Goal: Task Accomplishment & Management: Complete application form

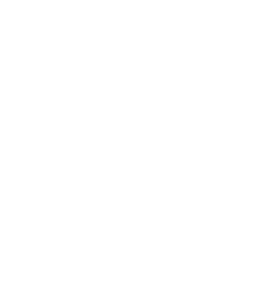
type input "[EMAIL_ADDRESS][DOMAIN_NAME]"
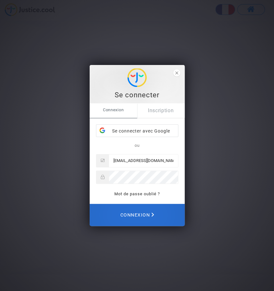
click at [154, 222] on span "Connexion" at bounding box center [137, 215] width 34 height 14
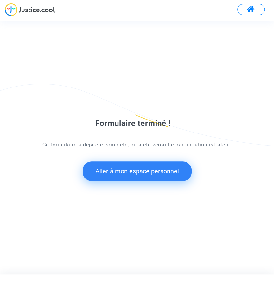
click at [163, 174] on button "Aller à mon espace personnel" at bounding box center [137, 171] width 109 height 20
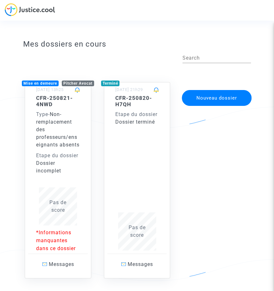
click at [218, 100] on button "Nouveau dossier" at bounding box center [217, 98] width 70 height 16
click at [144, 238] on span "Pas de score" at bounding box center [137, 231] width 17 height 14
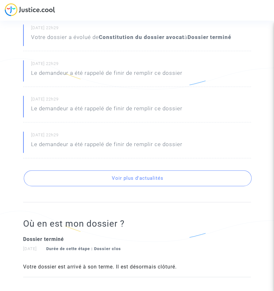
scroll to position [216, 0]
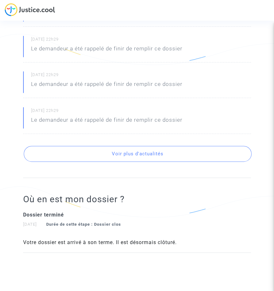
click at [246, 162] on button "Voir plus d'actualités" at bounding box center [138, 154] width 228 height 16
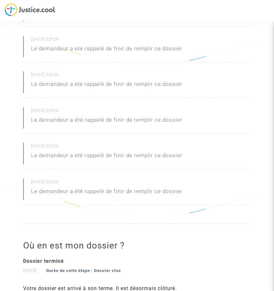
scroll to position [262, 0]
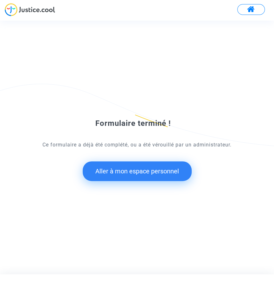
click at [124, 174] on button "Aller à mon espace personnel" at bounding box center [137, 171] width 109 height 20
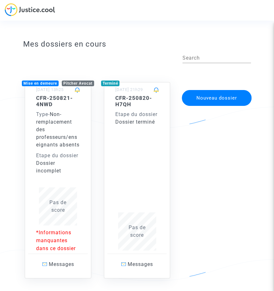
scroll to position [16, 0]
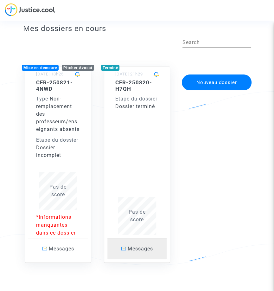
click at [134, 252] on span "Messages" at bounding box center [140, 249] width 25 height 6
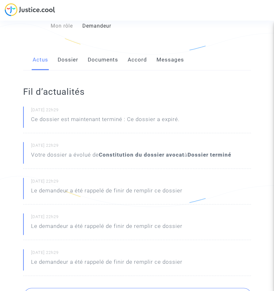
scroll to position [68, 0]
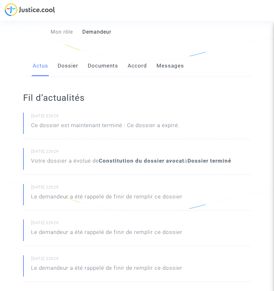
click at [106, 69] on link "Documents" at bounding box center [103, 65] width 30 height 21
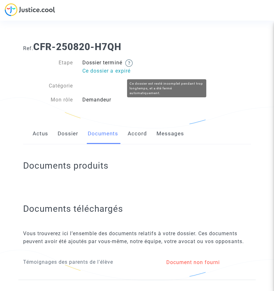
click at [71, 137] on link "Dossier" at bounding box center [68, 133] width 21 height 21
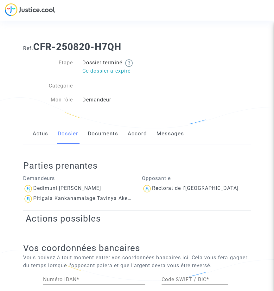
click at [75, 109] on div "Etape Dossier terminé Ce dossier a expiré Catégorie Mon rôle Demandeur" at bounding box center [136, 82] width 237 height 58
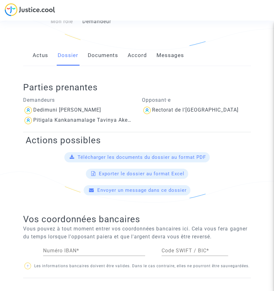
scroll to position [78, 0]
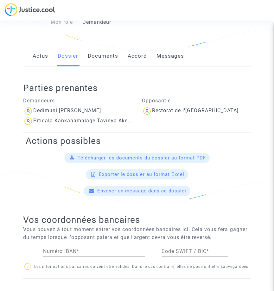
click at [40, 59] on link "Actus" at bounding box center [41, 56] width 16 height 21
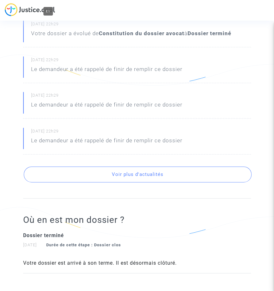
scroll to position [216, 0]
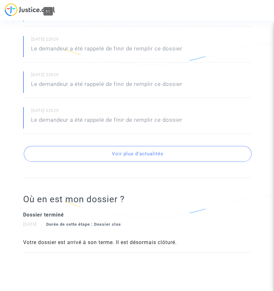
click at [178, 161] on button "Voir plus d'actualités" at bounding box center [138, 154] width 228 height 16
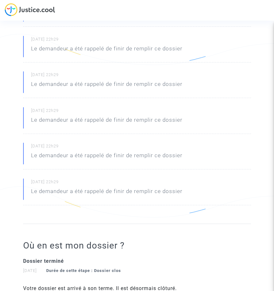
click at [175, 152] on p "Le demandeur a été rappelé de finir de remplir ce dossier" at bounding box center [106, 156] width 151 height 11
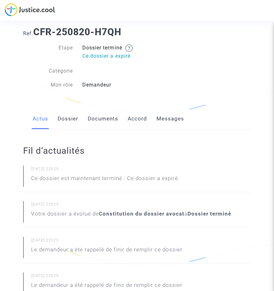
scroll to position [0, 0]
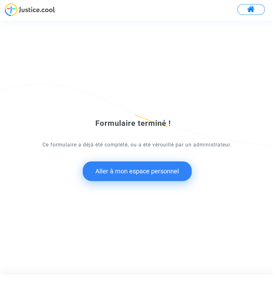
click at [163, 172] on button "Aller à mon espace personnel" at bounding box center [137, 171] width 109 height 20
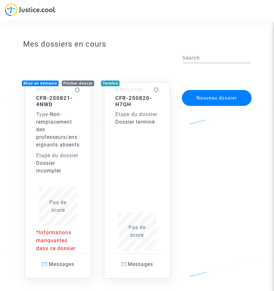
click at [252, 106] on button "Nouveau dossier" at bounding box center [217, 98] width 70 height 16
